Goal: Task Accomplishment & Management: Manage account settings

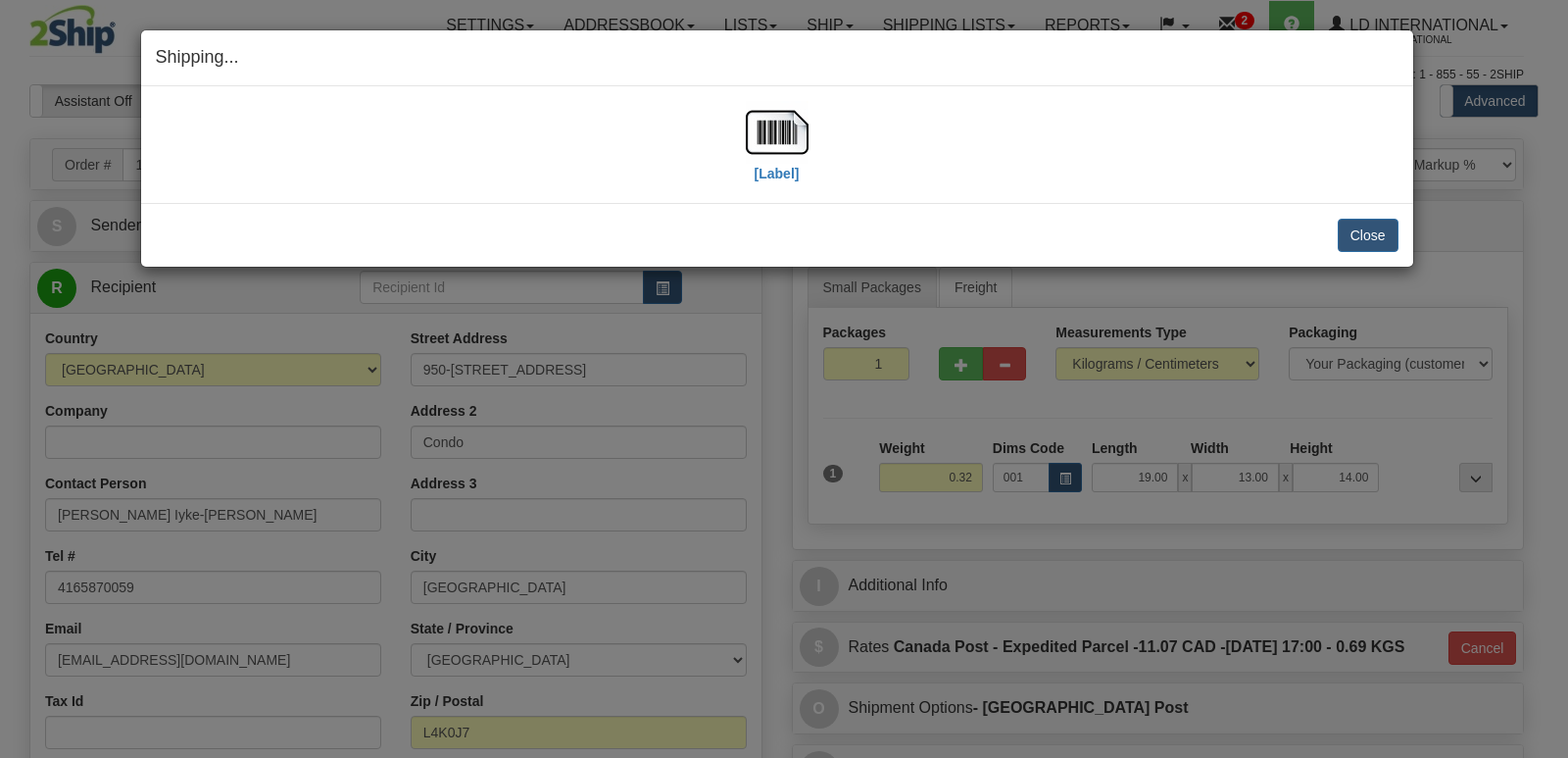
click at [1244, 392] on div "Shipping... Your SHIPMENT will EXPIRE in [Label] IMPORTANT NOTICE Embassy / Con…" at bounding box center [784, 379] width 1568 height 758
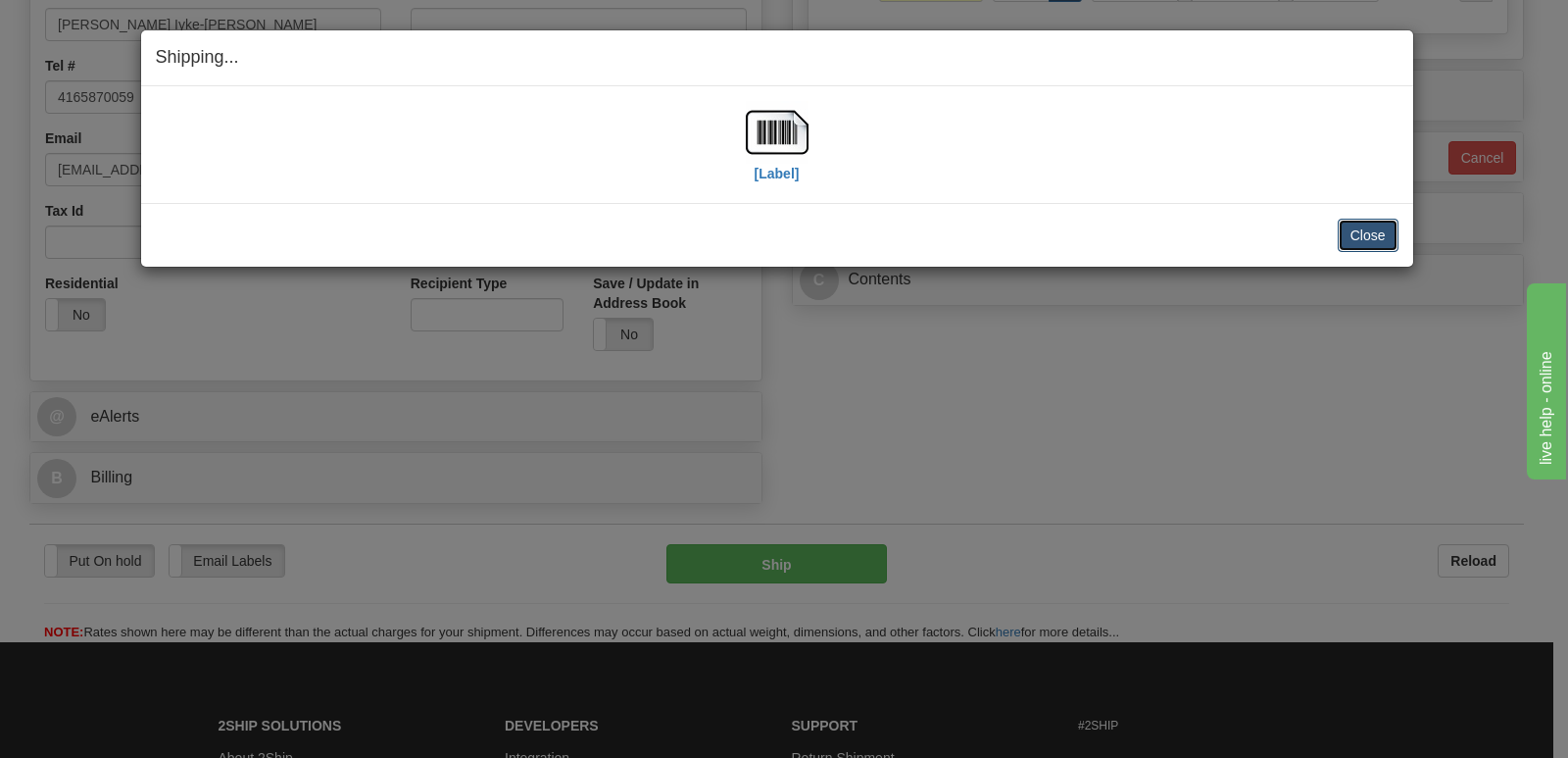
click at [1393, 228] on button "Close" at bounding box center [1368, 235] width 61 height 33
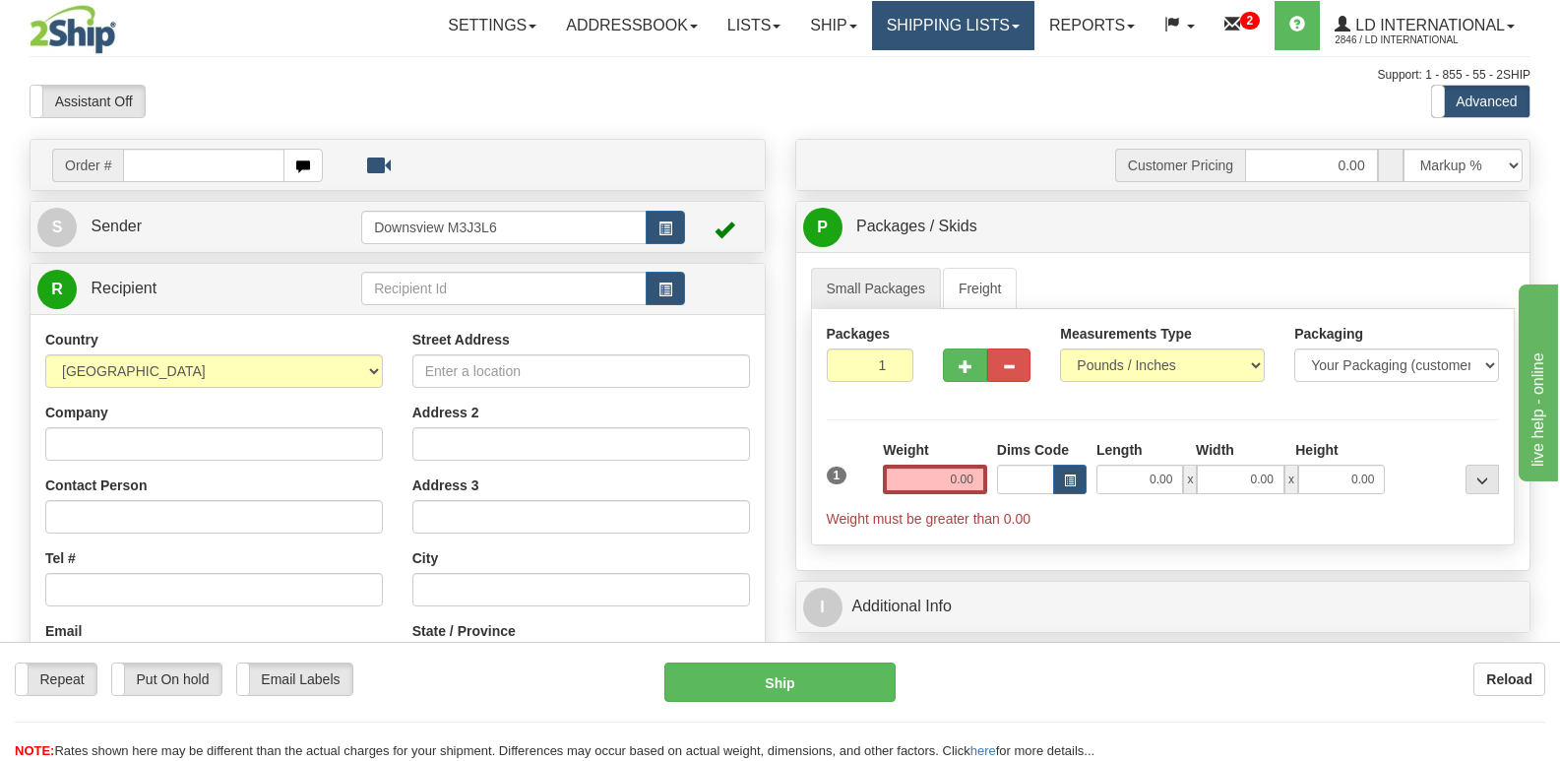
click at [923, 26] on link "Shipping lists" at bounding box center [953, 25] width 162 height 49
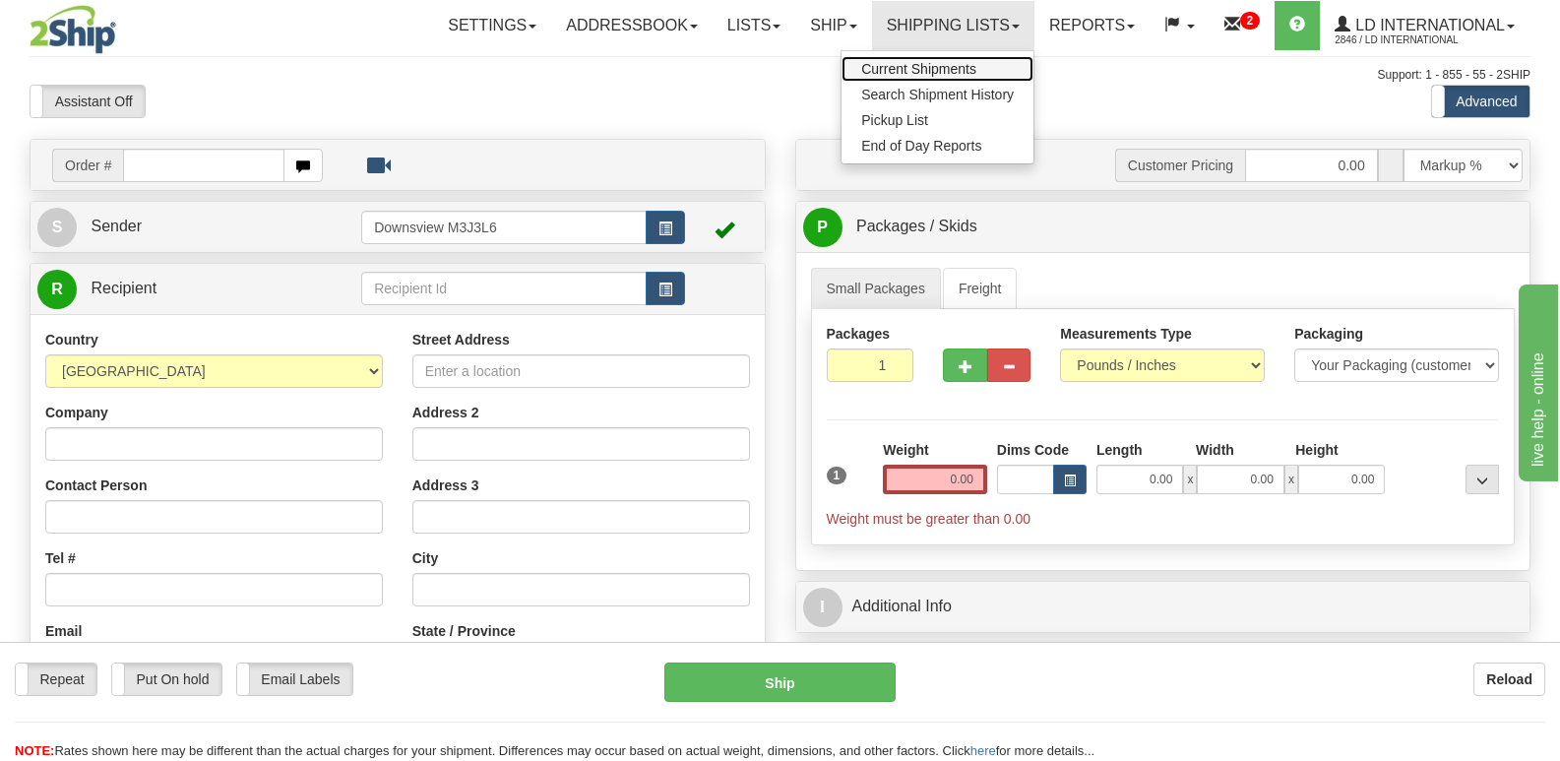
click at [918, 76] on span "Current Shipments" at bounding box center [918, 69] width 115 height 16
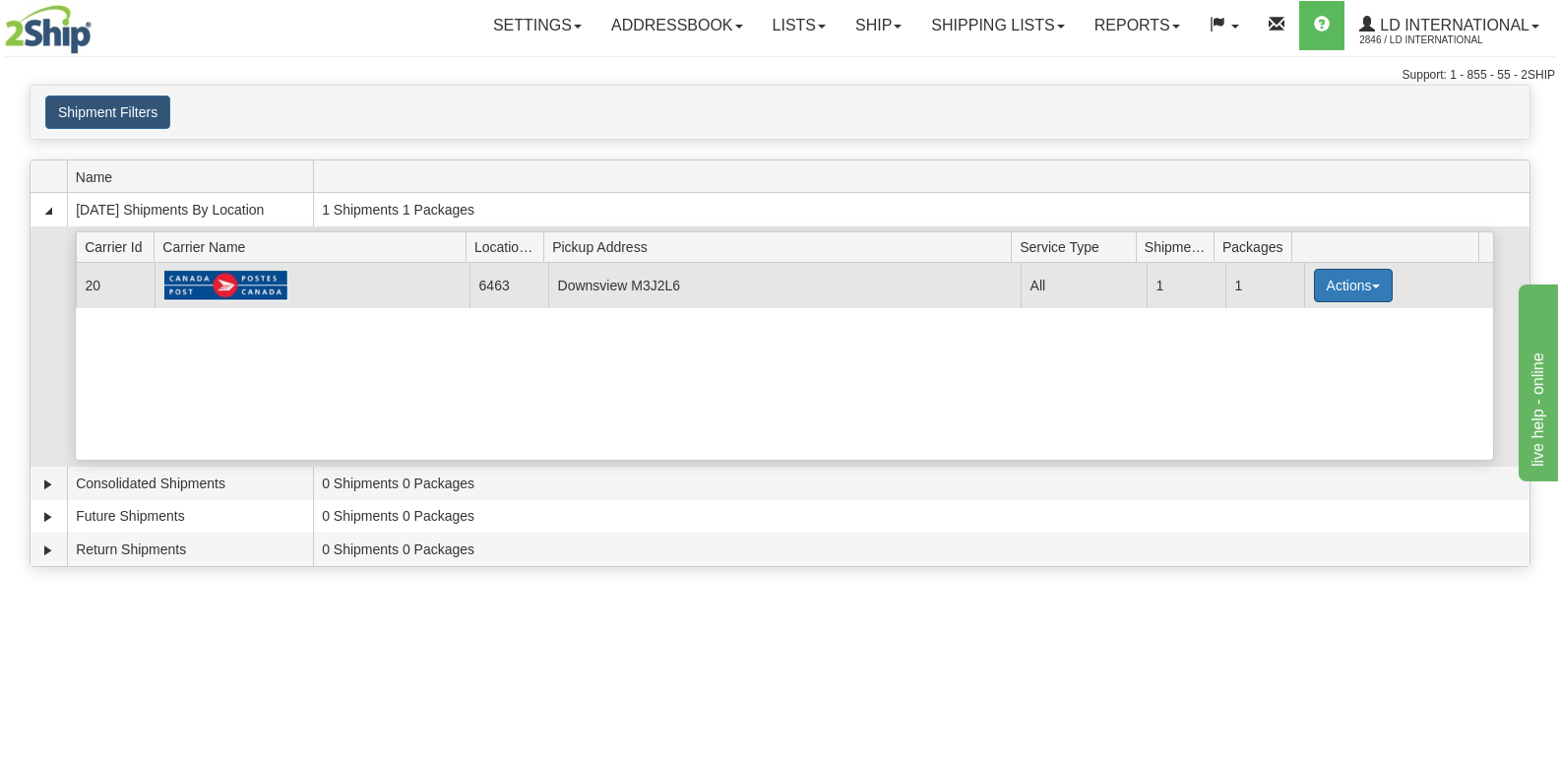
click at [1366, 283] on button "Actions" at bounding box center [1353, 285] width 79 height 33
click at [1321, 348] on link "Close" at bounding box center [1312, 349] width 157 height 26
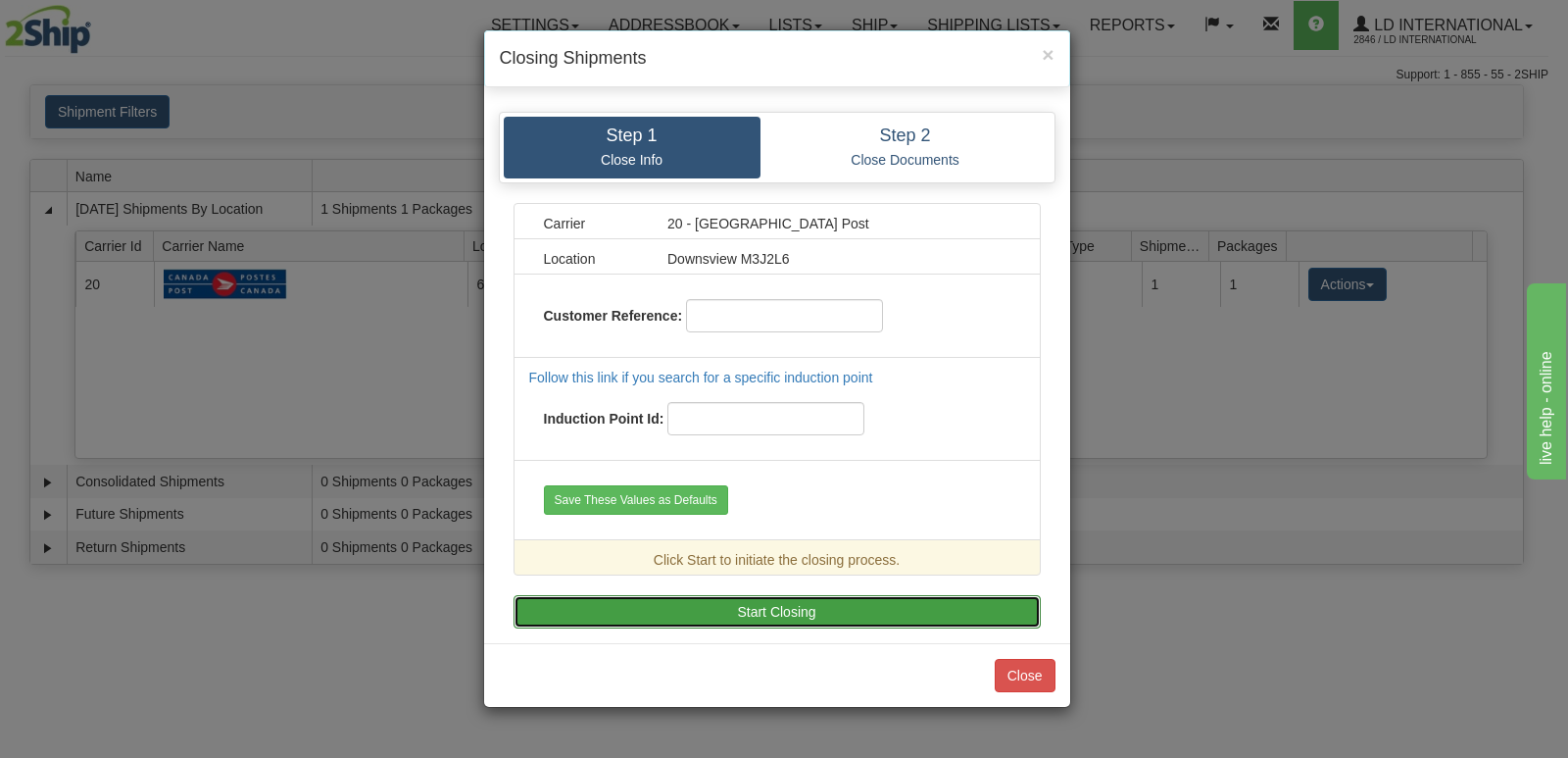
click at [728, 601] on button "Start Closing" at bounding box center [778, 611] width 528 height 33
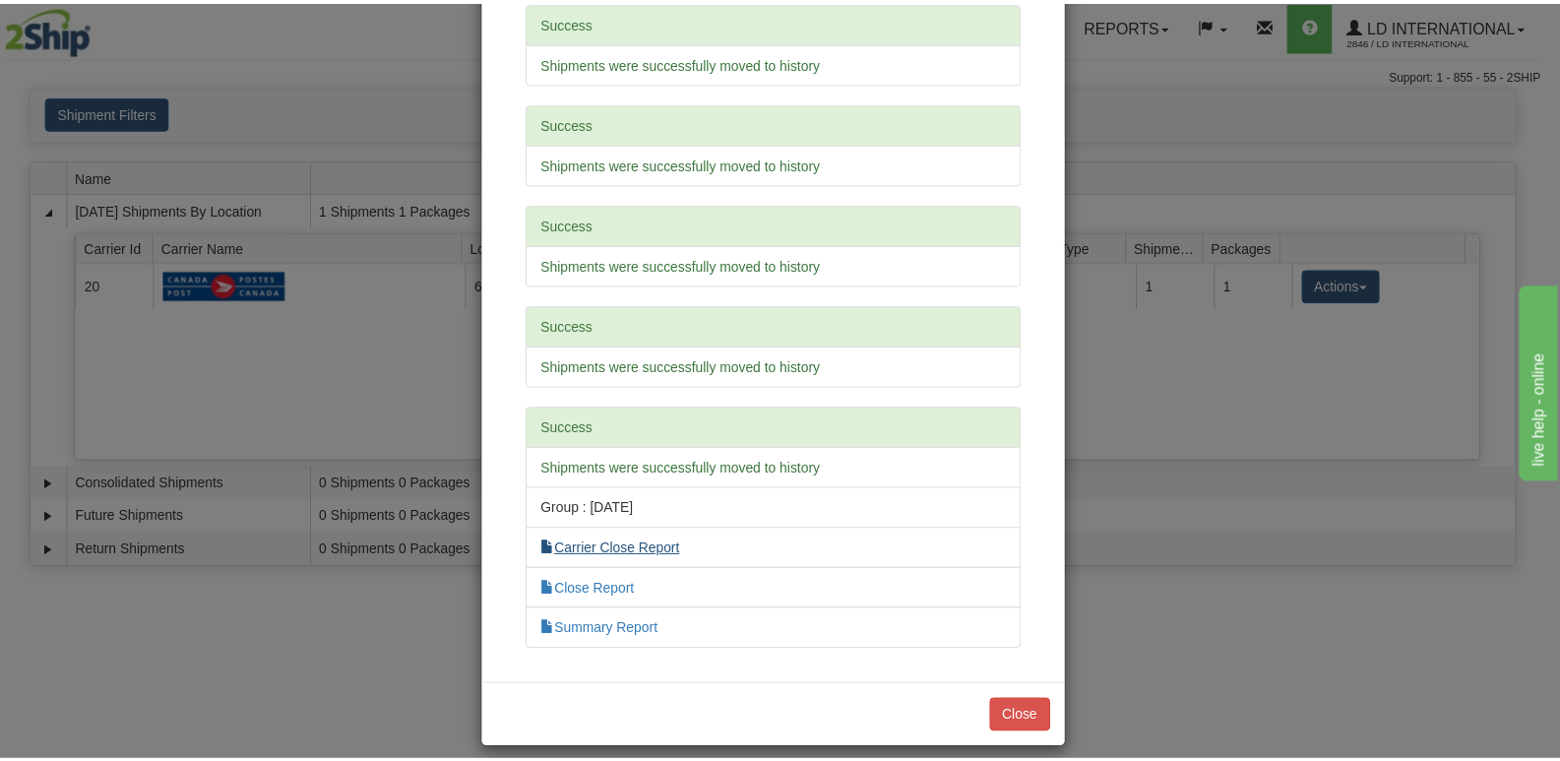
scroll to position [626, 0]
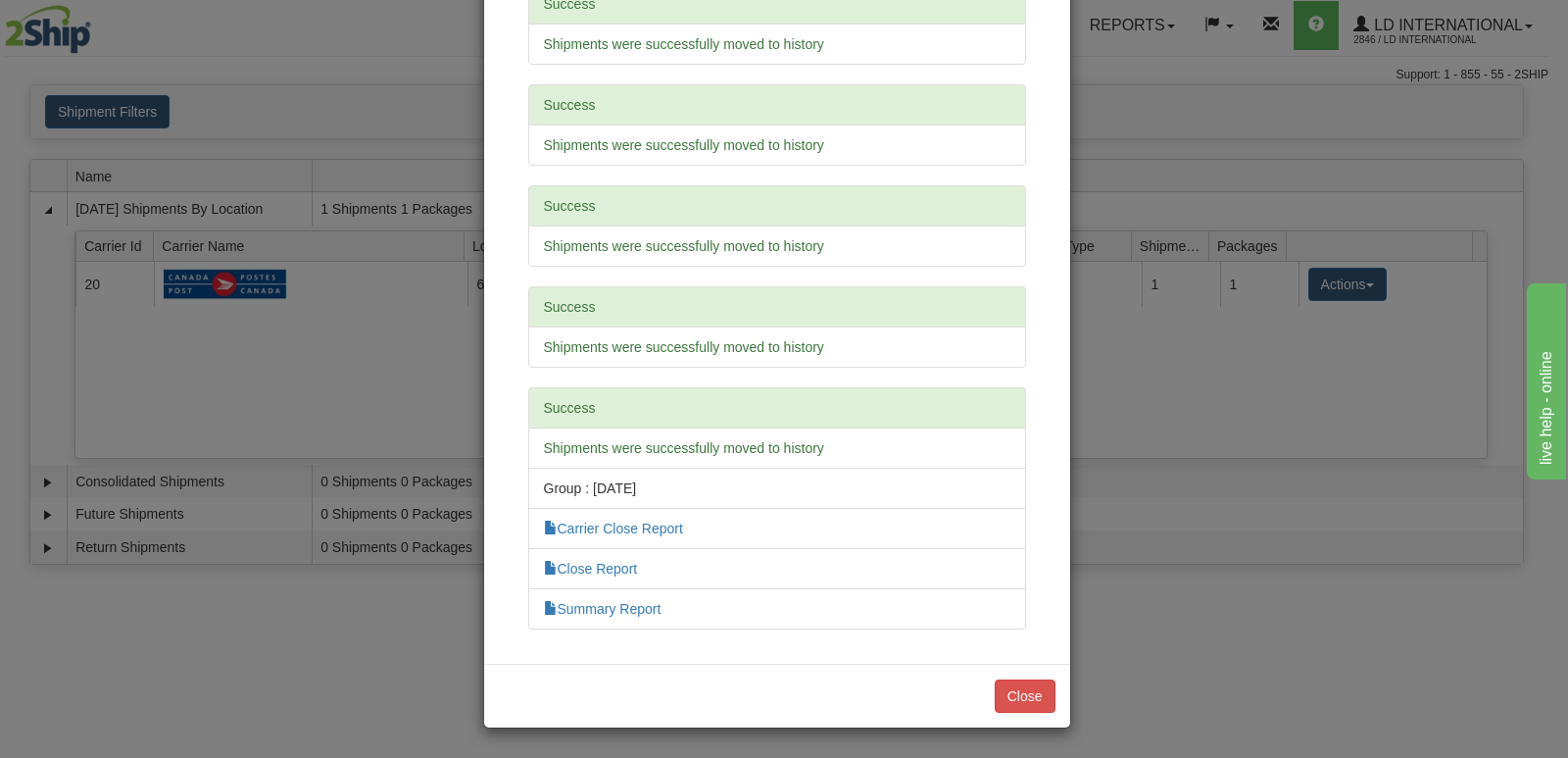
click at [604, 503] on li "Group : 09/10/2025" at bounding box center [778, 488] width 498 height 41
click at [604, 512] on li "Carrier Close Report" at bounding box center [778, 528] width 498 height 41
click at [605, 523] on link "Carrier Close Report" at bounding box center [613, 529] width 139 height 16
click at [1035, 697] on button "Close" at bounding box center [1024, 695] width 61 height 33
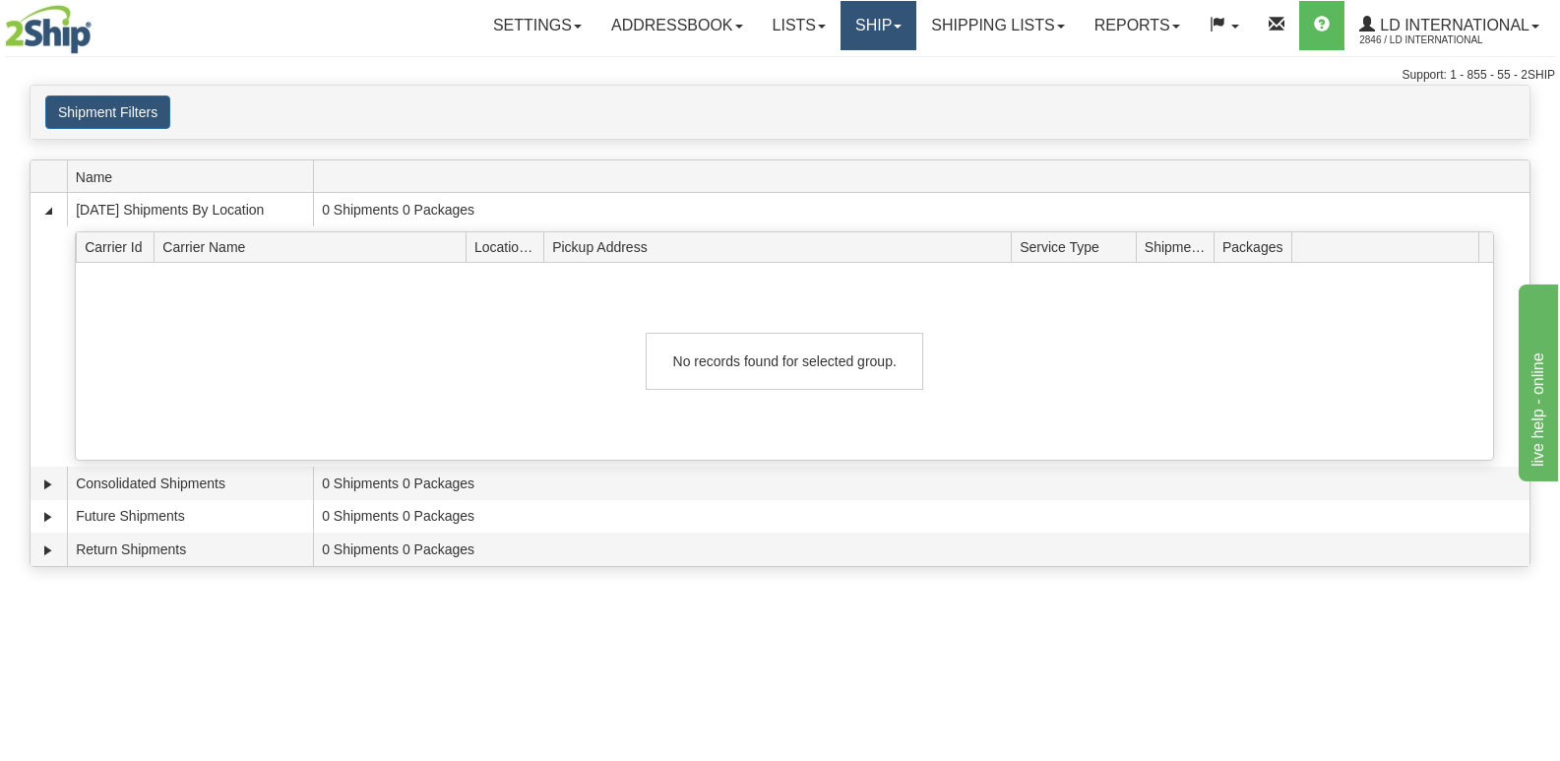
click at [860, 15] on link "Ship" at bounding box center [879, 25] width 76 height 49
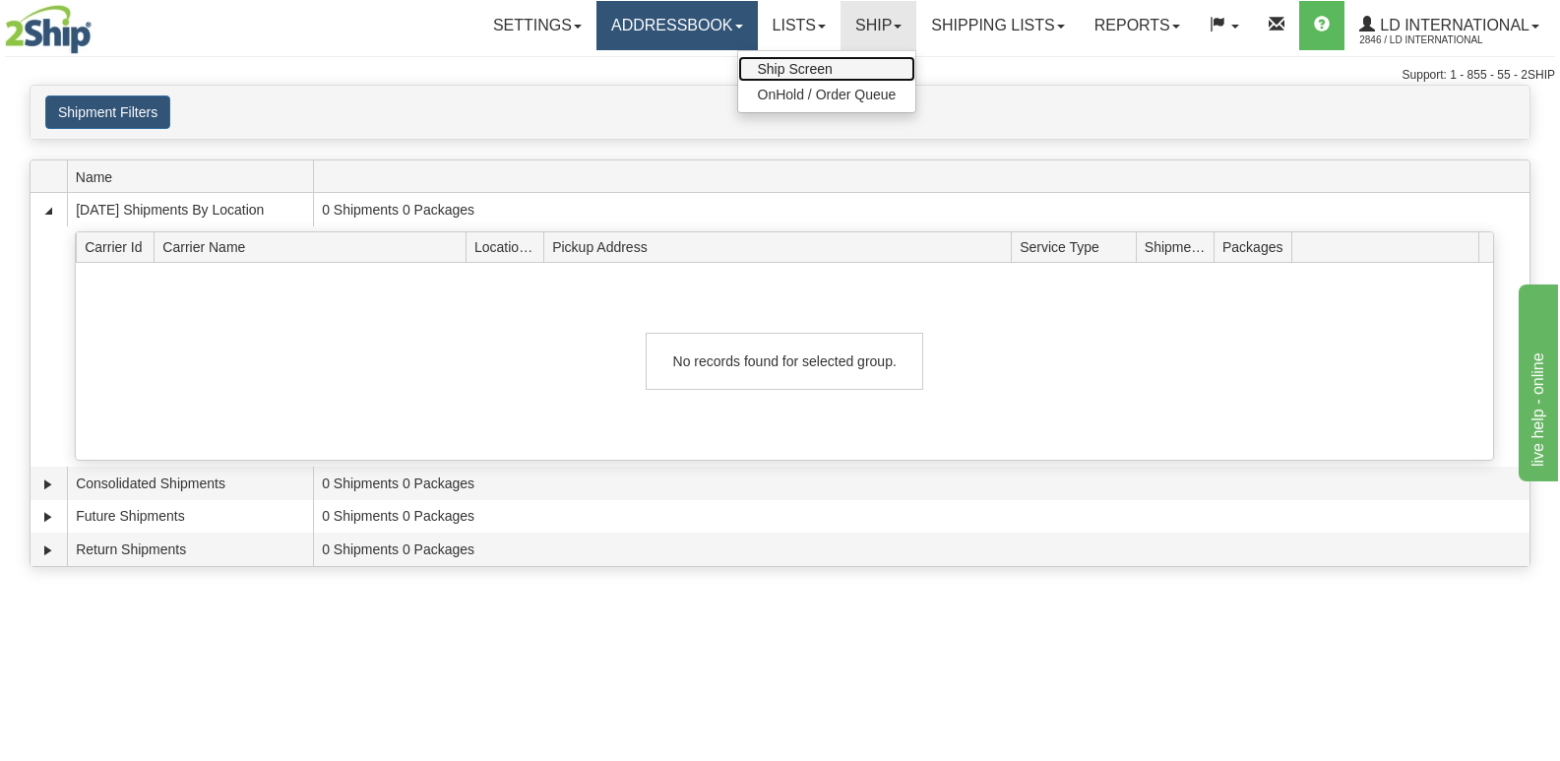
click at [840, 63] on link "Ship Screen" at bounding box center [827, 69] width 178 height 26
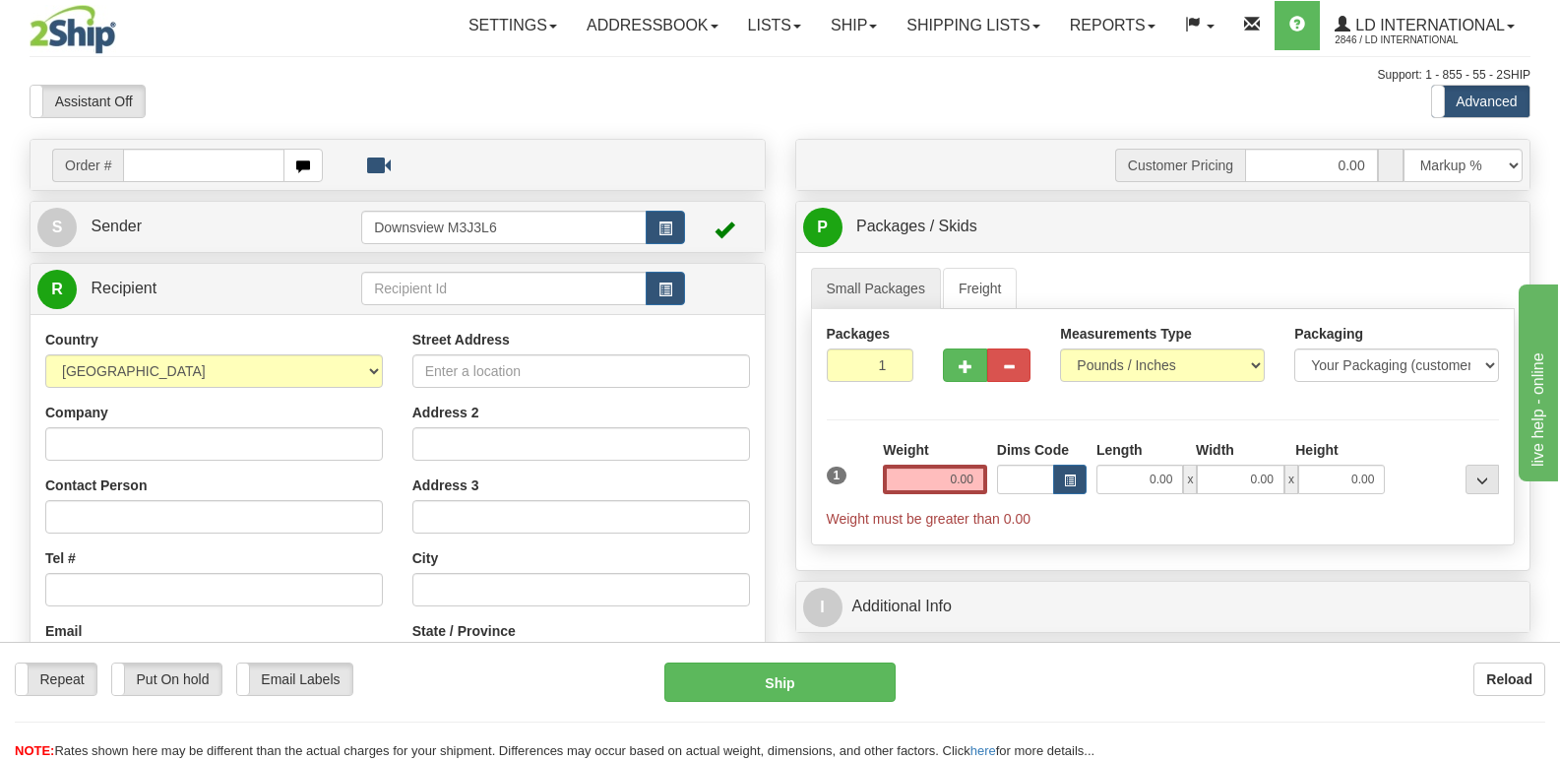
click at [223, 137] on div "Toggle navigation Settings Shipping Preferences Fields Preferences New" at bounding box center [780, 554] width 1560 height 1108
click at [227, 154] on input "text" at bounding box center [203, 165] width 160 height 33
type input "174063"
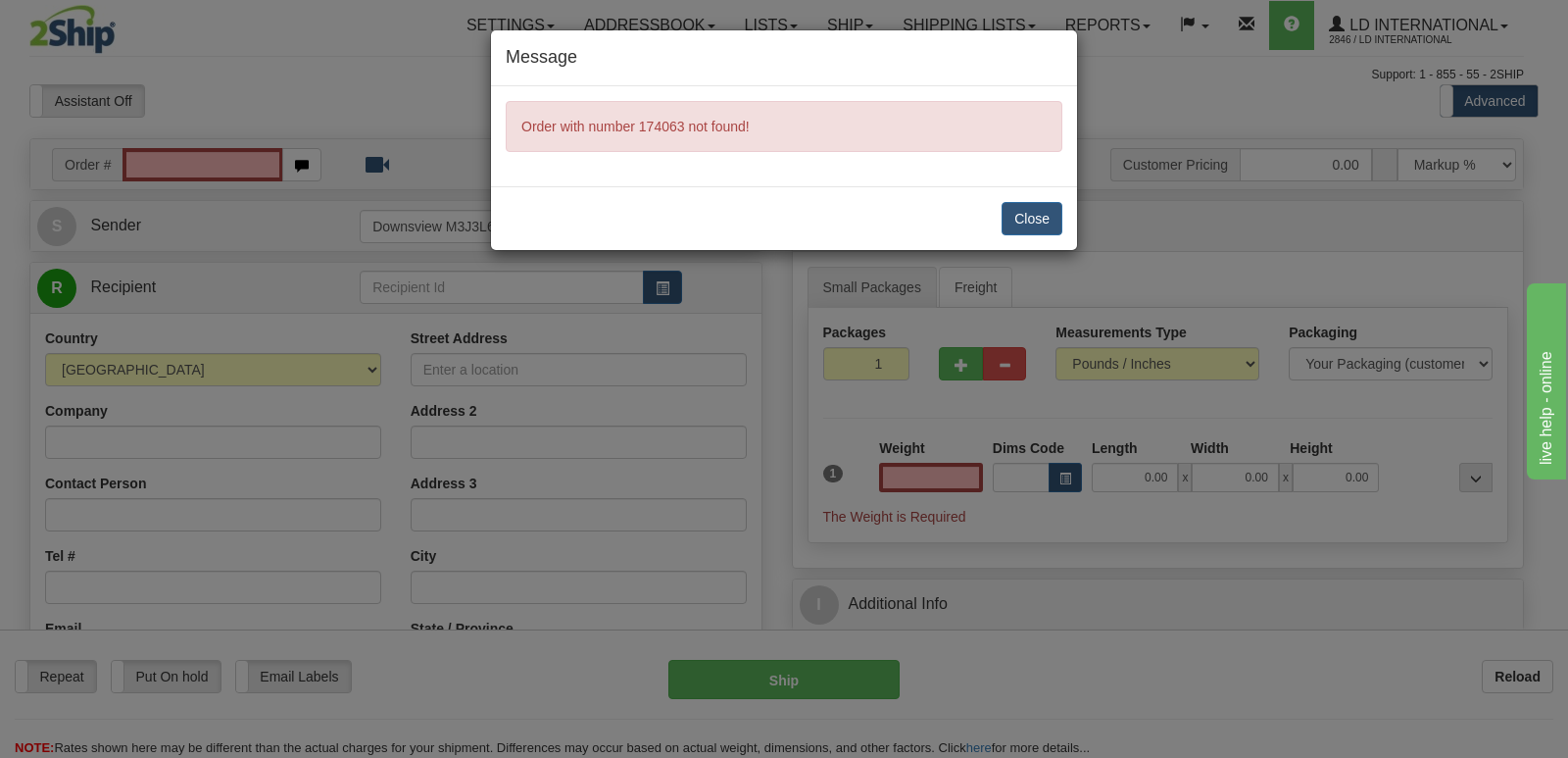
type input "0.00"
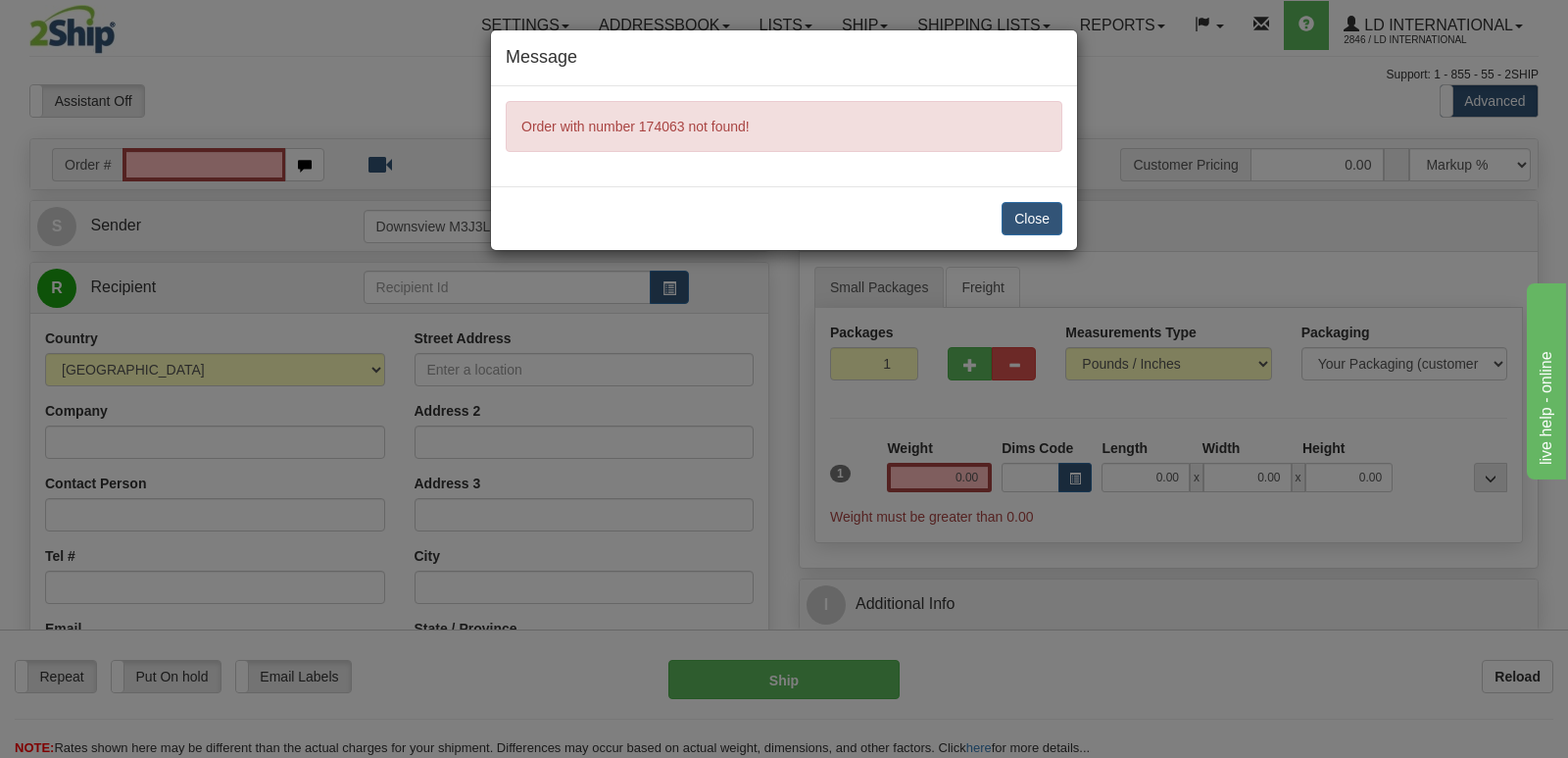
click at [1010, 236] on div "Close" at bounding box center [784, 218] width 586 height 64
click at [1023, 218] on button "Close" at bounding box center [1031, 218] width 61 height 33
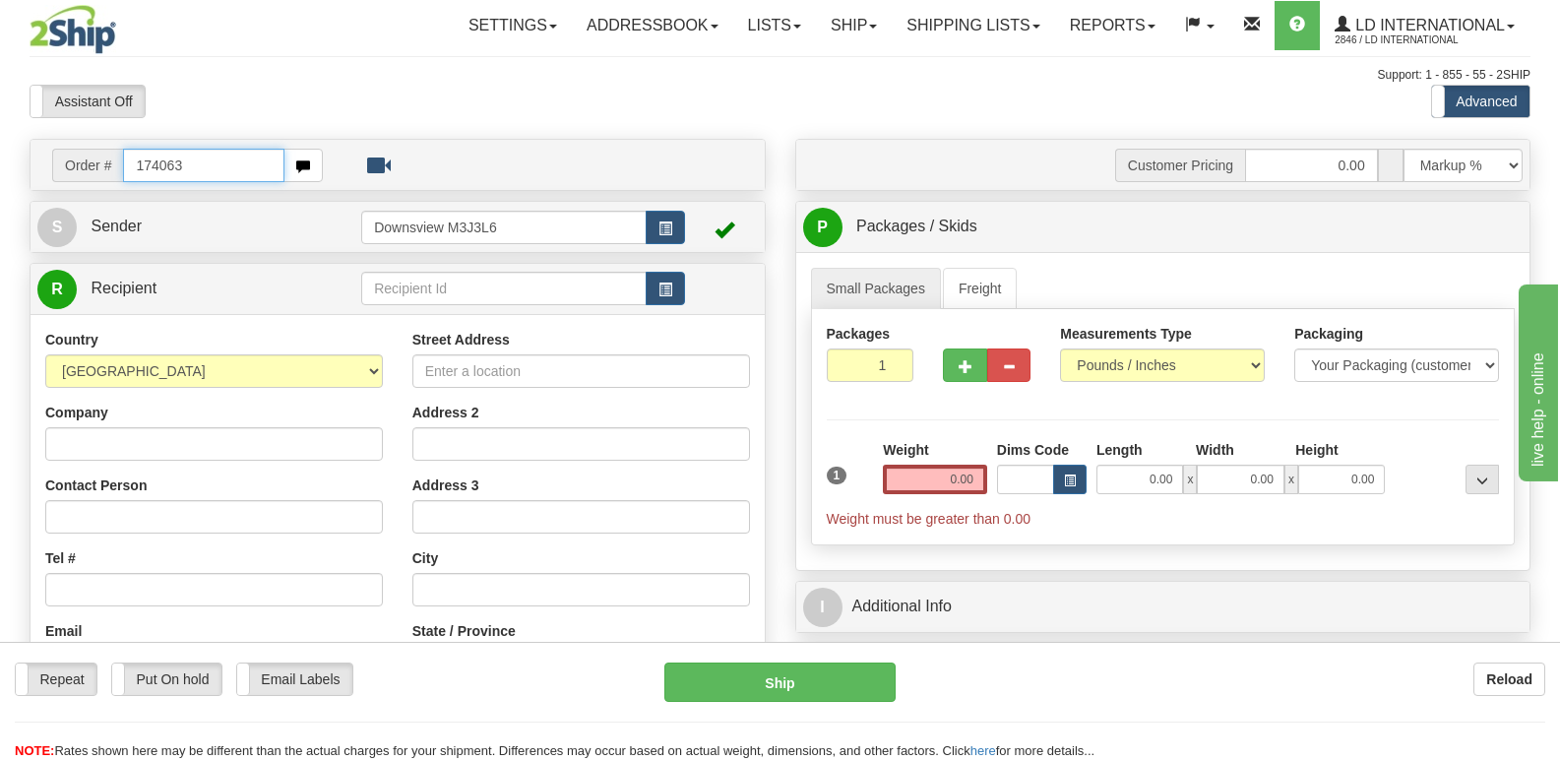
type input "174063"
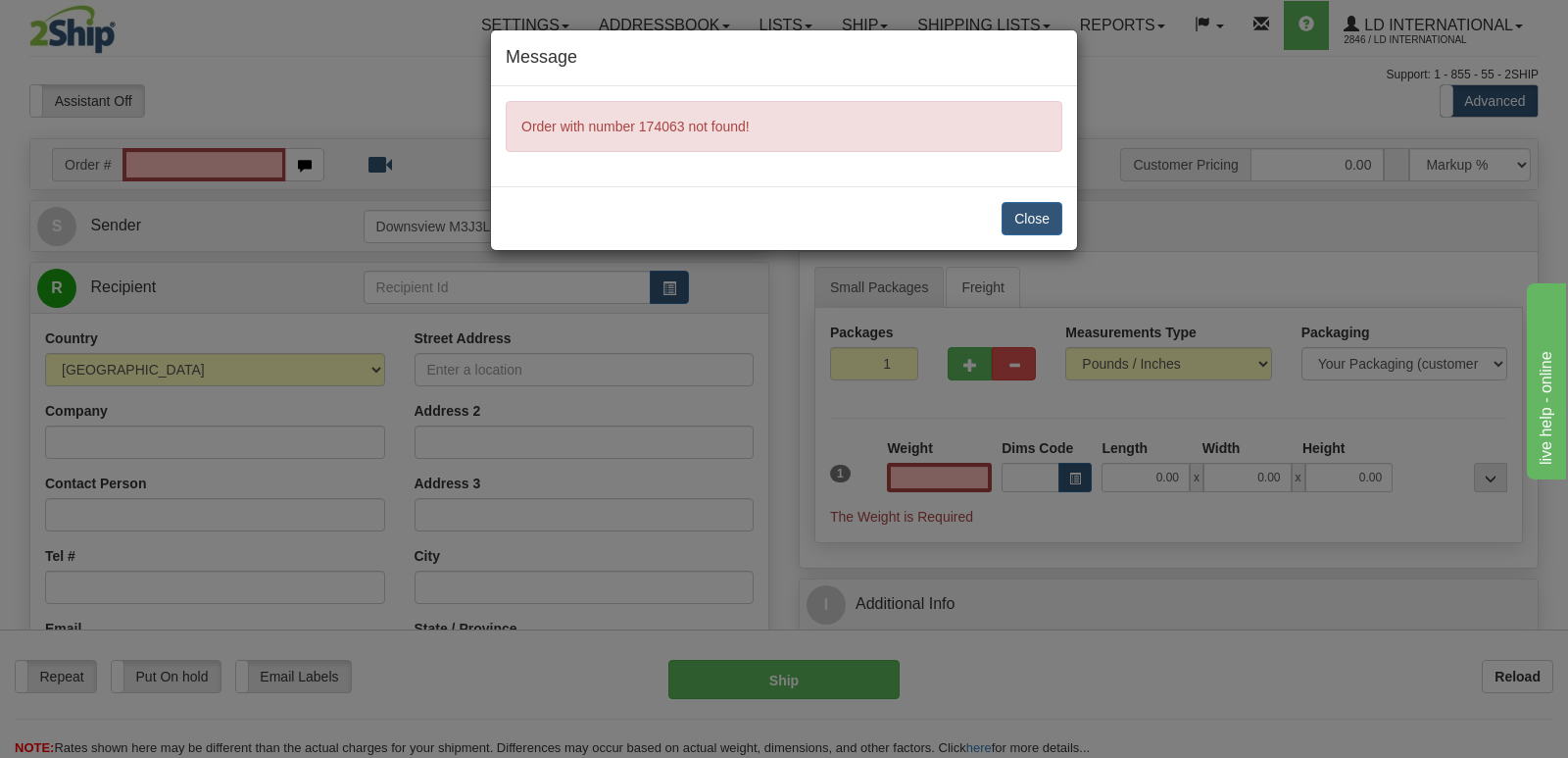
type input "0.00"
drag, startPoint x: 1008, startPoint y: 214, endPoint x: 816, endPoint y: 75, distance: 237.0
click at [1011, 213] on button "Close" at bounding box center [1031, 218] width 61 height 33
